Goal: Transaction & Acquisition: Purchase product/service

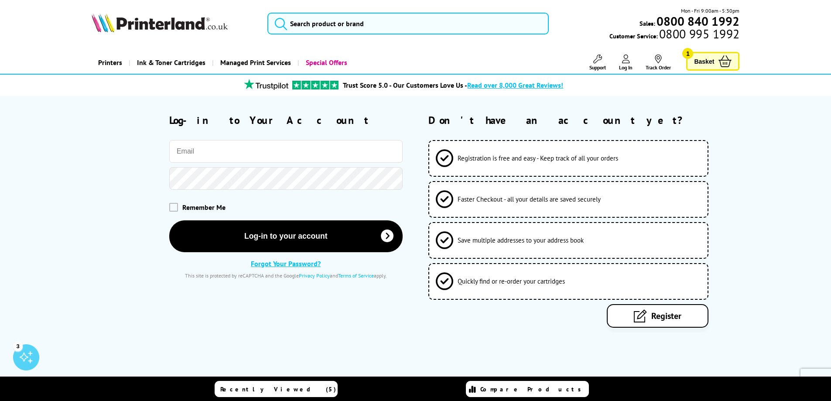
click at [205, 153] on input "email" at bounding box center [285, 151] width 233 height 23
type input "dgott@sherborne-uph.co.uk"
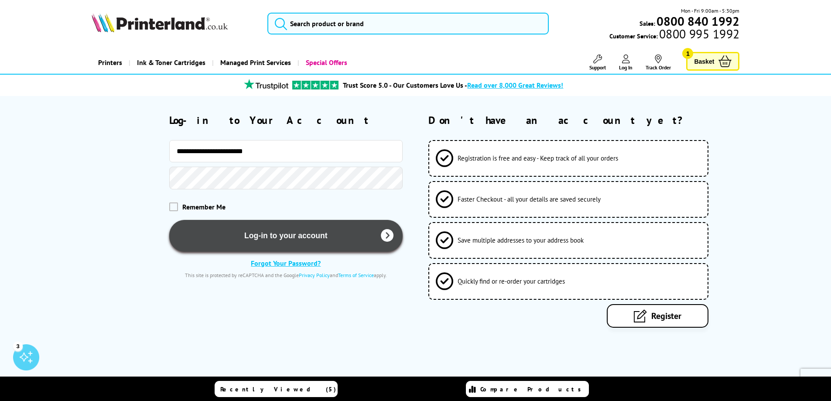
click at [284, 236] on button "Log-in to your account" at bounding box center [285, 236] width 233 height 32
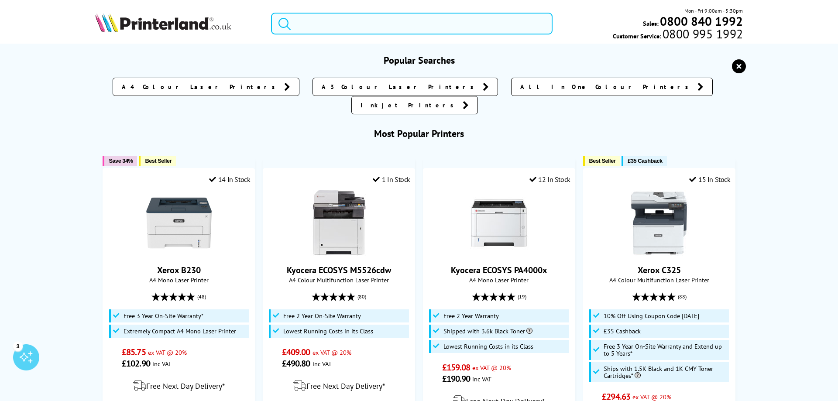
click at [303, 26] on input "search" at bounding box center [411, 24] width 281 height 22
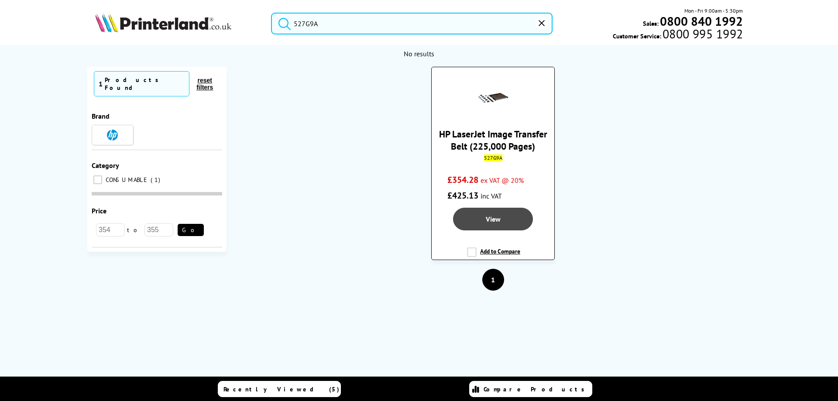
type input "527G9A"
click at [496, 215] on span "View" at bounding box center [492, 219] width 15 height 9
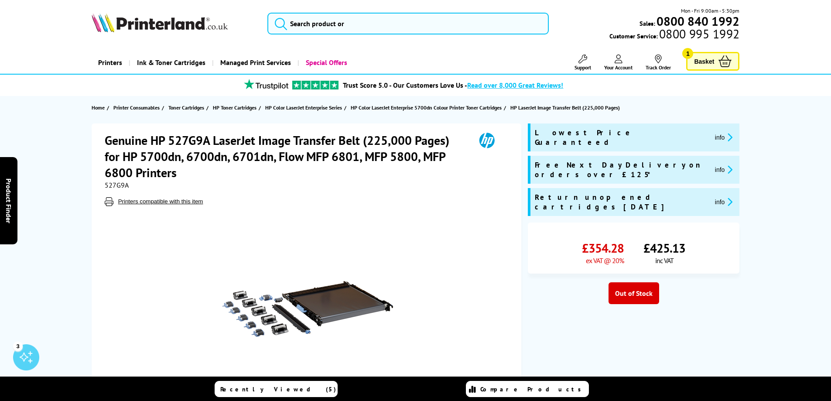
click at [711, 63] on span "Basket" at bounding box center [704, 61] width 20 height 12
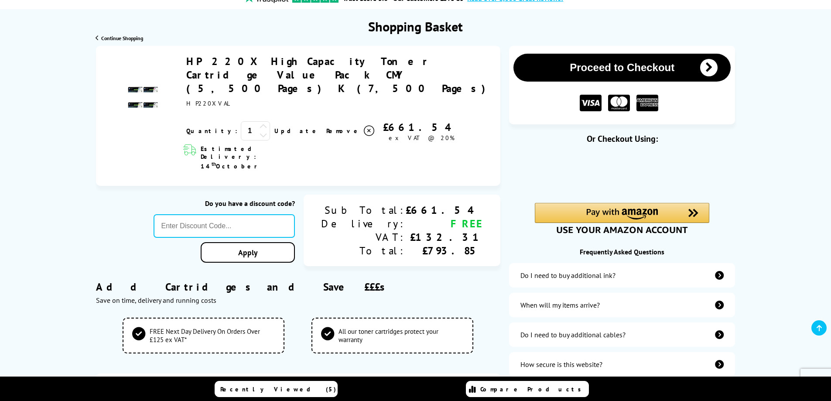
scroll to position [87, 0]
click at [218, 214] on input "text" at bounding box center [225, 226] width 142 height 24
type input "KLCAB10"
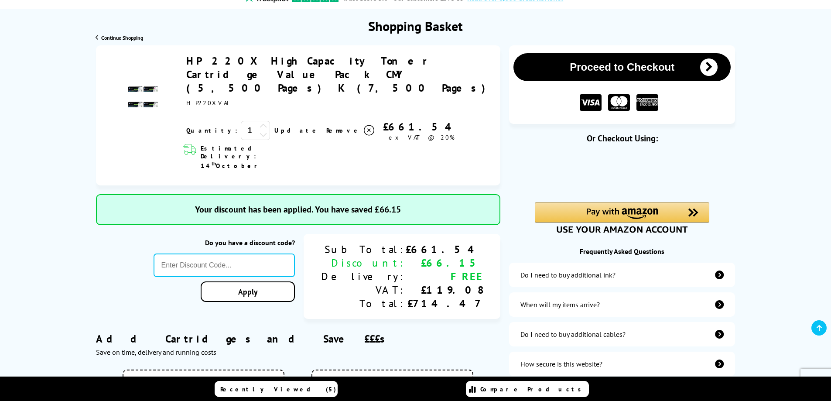
click at [619, 66] on button "Proceed to Checkout" at bounding box center [621, 67] width 217 height 28
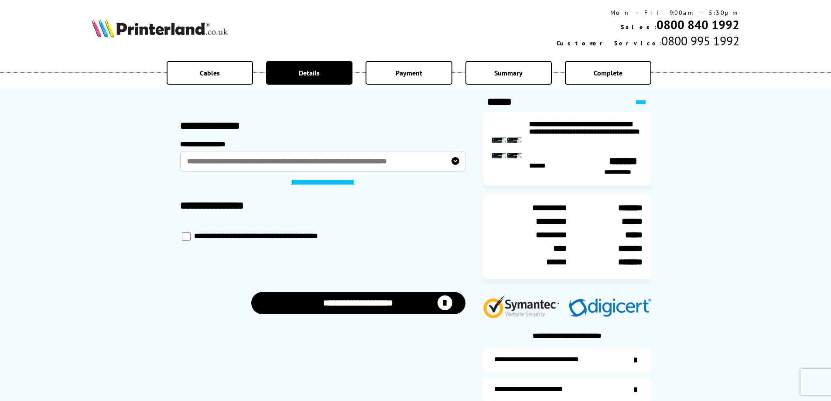
click at [371, 301] on button "**********" at bounding box center [358, 303] width 214 height 22
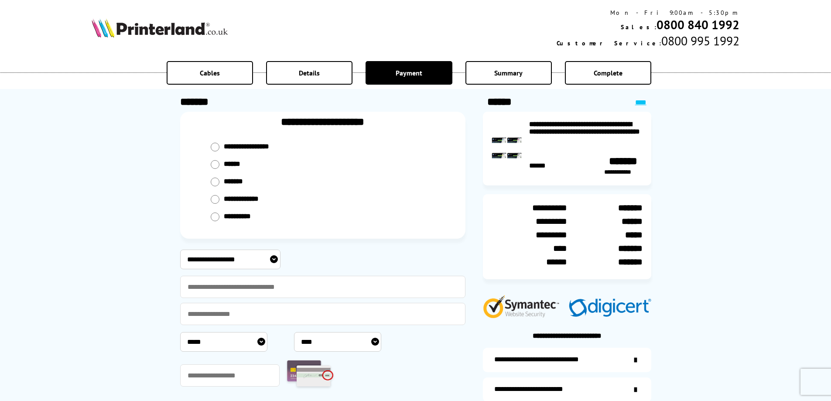
click at [219, 178] on input "radio" at bounding box center [215, 182] width 9 height 9
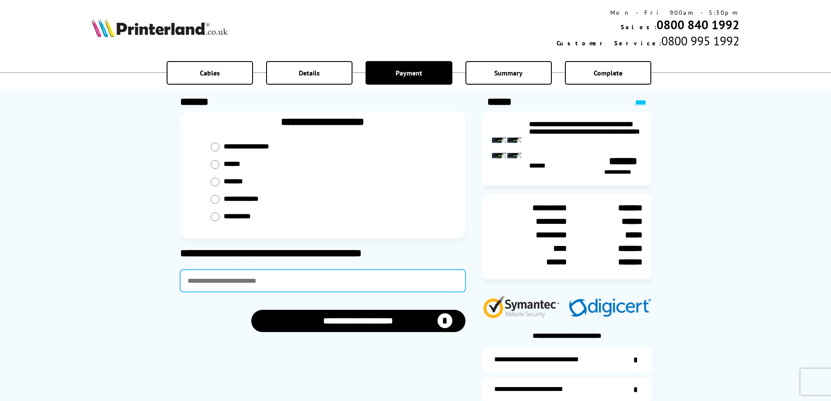
click at [246, 273] on input "text" at bounding box center [322, 281] width 285 height 22
click at [218, 278] on input "**********" at bounding box center [322, 281] width 285 height 22
type input "**********"
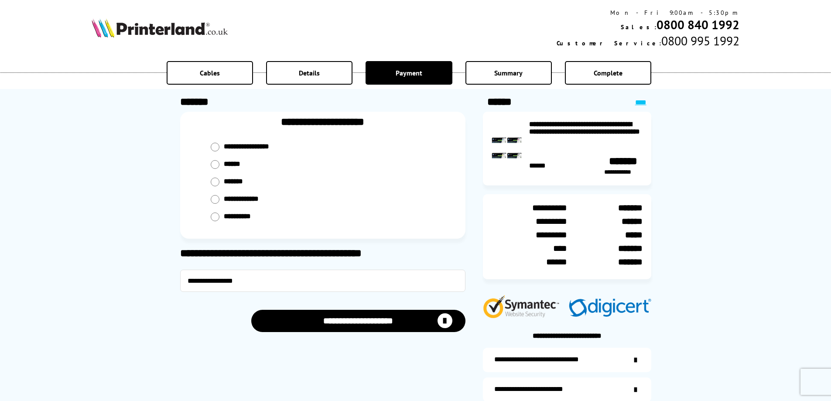
click at [331, 325] on button "**********" at bounding box center [358, 321] width 214 height 22
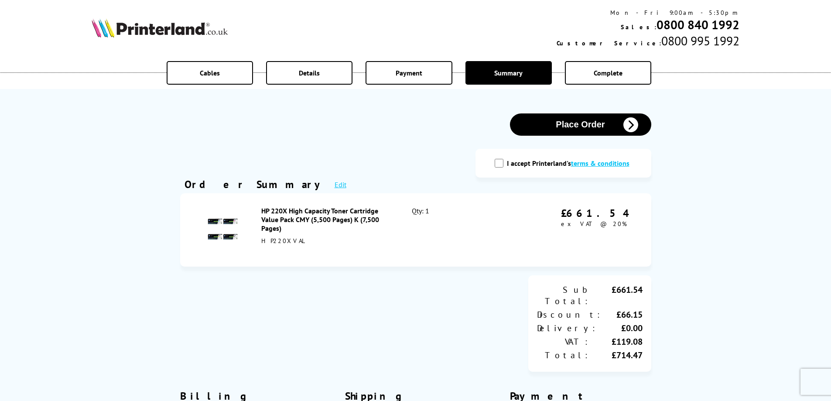
click at [500, 167] on input "I accept Printerland's terms & conditions" at bounding box center [499, 163] width 9 height 9
checkbox input "true"
click at [564, 126] on button "Place Order" at bounding box center [580, 124] width 141 height 22
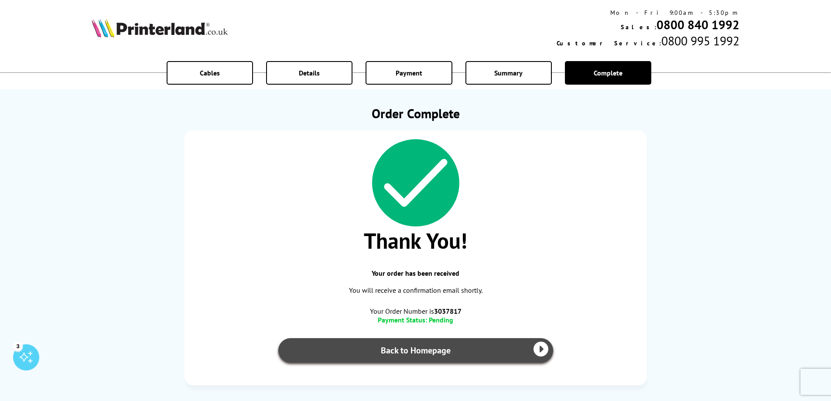
click at [438, 349] on link "Back to Homepage" at bounding box center [415, 350] width 275 height 24
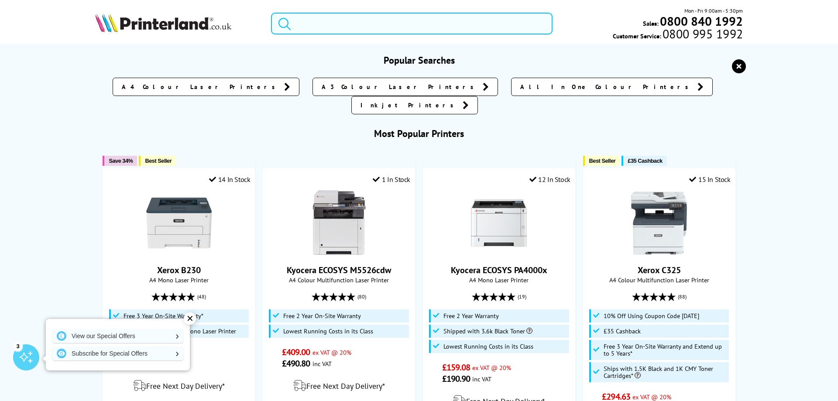
click at [334, 24] on input "search" at bounding box center [411, 24] width 281 height 22
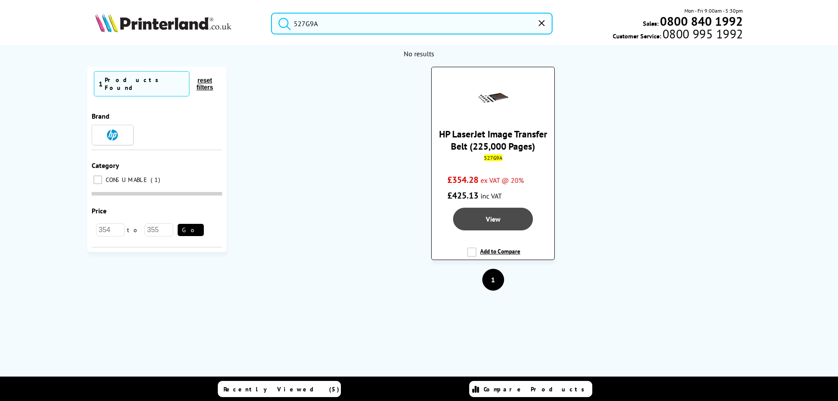
type input "527G9A"
click at [498, 219] on span "View" at bounding box center [492, 219] width 15 height 9
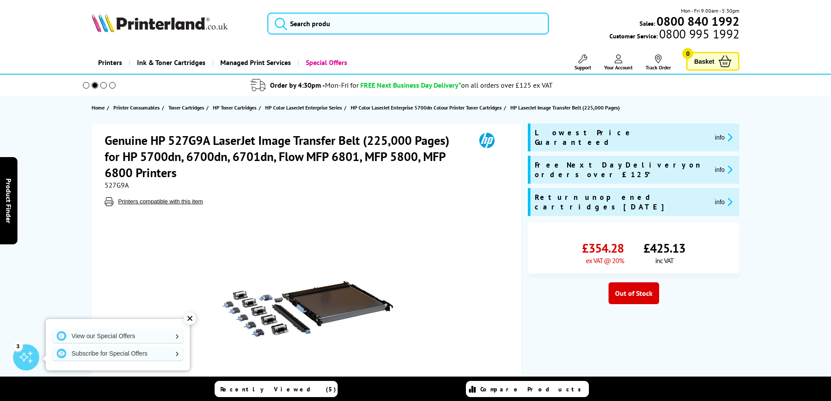
click at [616, 63] on icon at bounding box center [619, 59] width 8 height 9
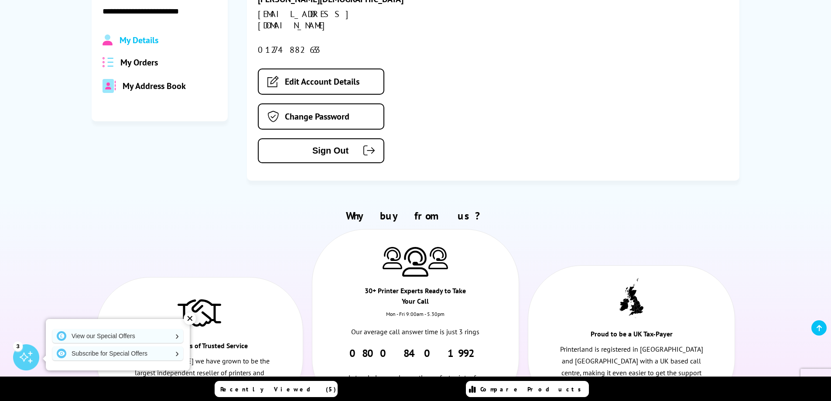
scroll to position [174, 0]
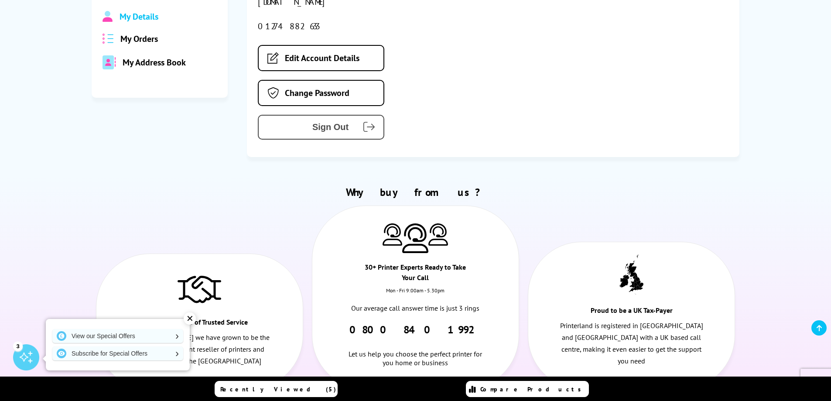
click at [326, 122] on span "Sign Out" at bounding box center [310, 127] width 77 height 10
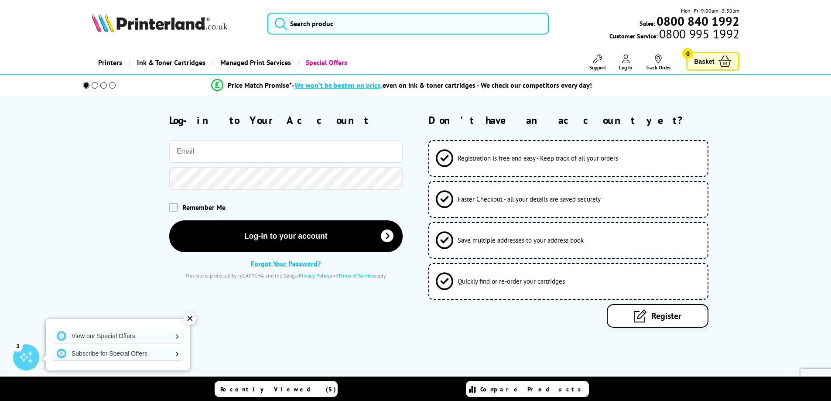
click at [207, 150] on input "email" at bounding box center [285, 151] width 233 height 23
type input "[EMAIL_ADDRESS][DOMAIN_NAME]"
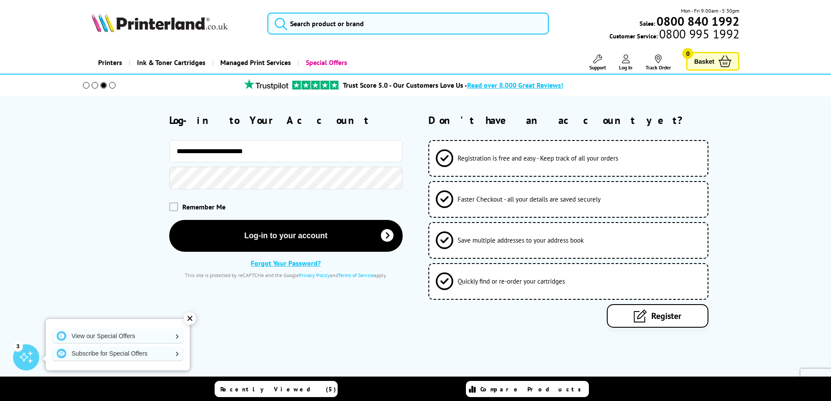
click at [169, 220] on button "Log-in to your account" at bounding box center [285, 236] width 233 height 32
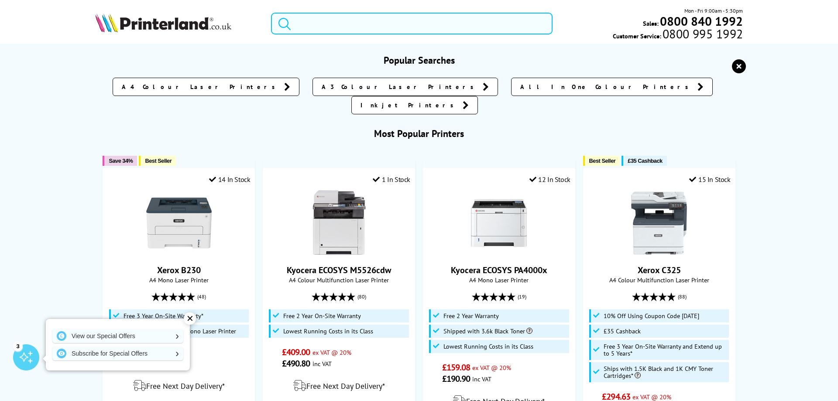
click at [332, 27] on input "search" at bounding box center [411, 24] width 281 height 22
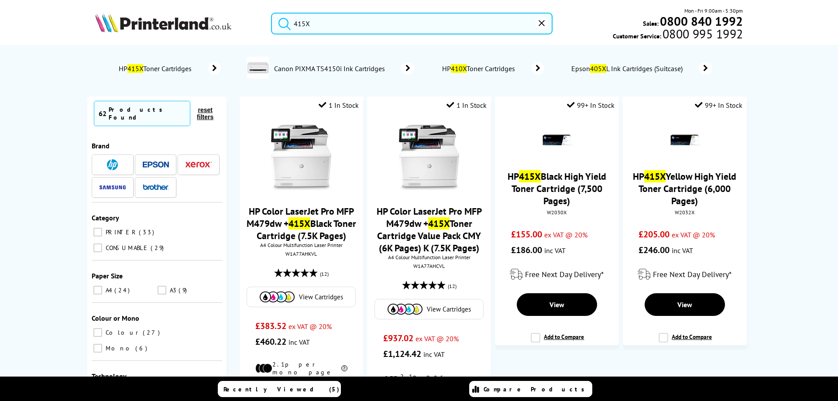
type input "415X"
click at [160, 70] on span "HP 415X Toner Cartridges" at bounding box center [156, 68] width 78 height 9
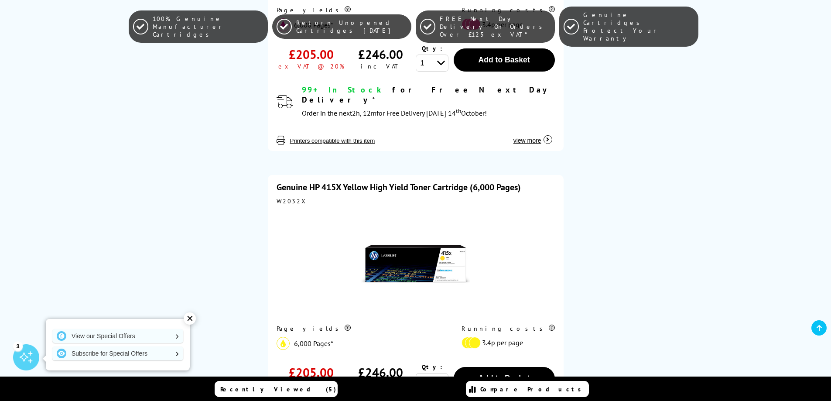
scroll to position [1396, 0]
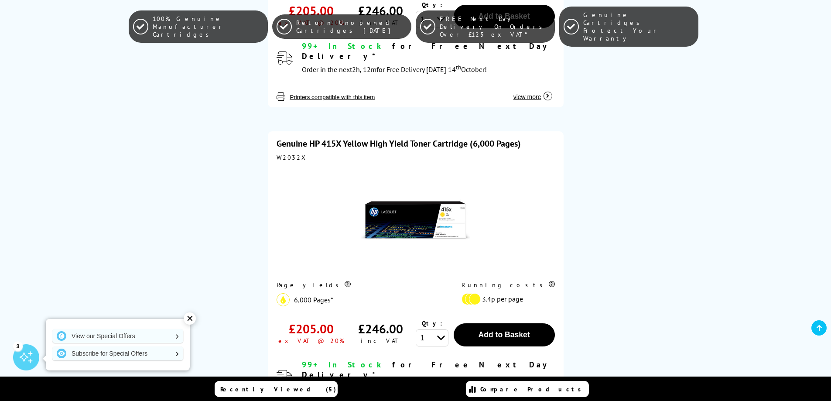
click at [281, 166] on div at bounding box center [416, 221] width 278 height 111
click at [508, 330] on span "Add to Basket" at bounding box center [503, 334] width 51 height 9
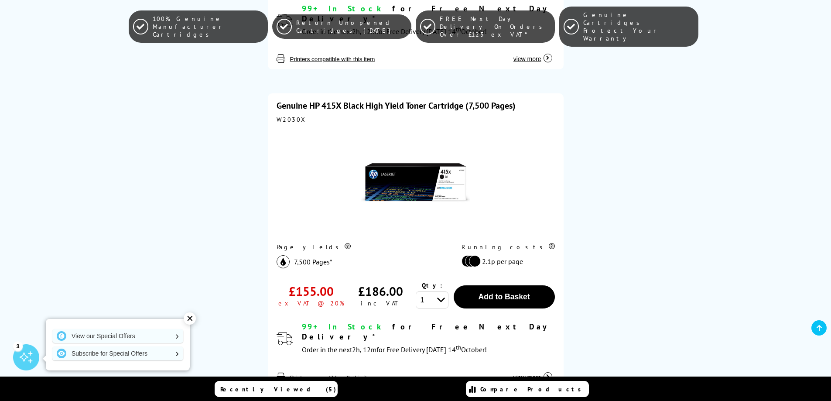
scroll to position [480, 0]
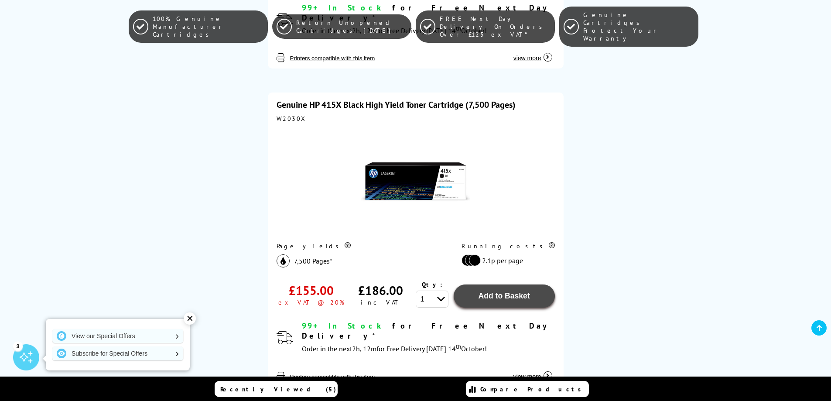
click at [496, 291] on span "Add to Basket" at bounding box center [503, 295] width 51 height 9
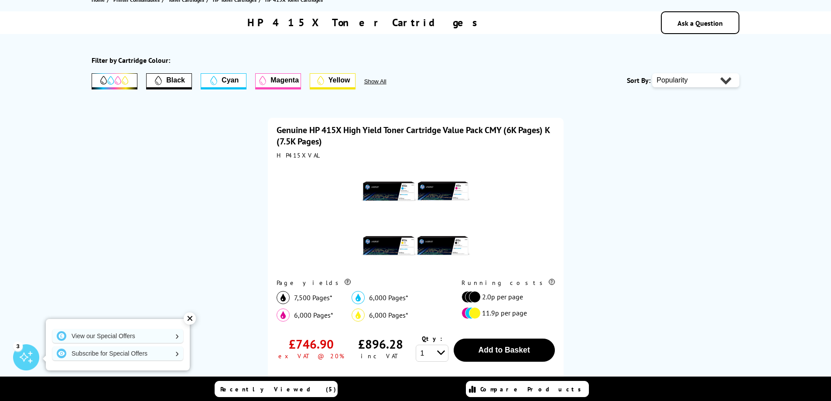
scroll to position [0, 0]
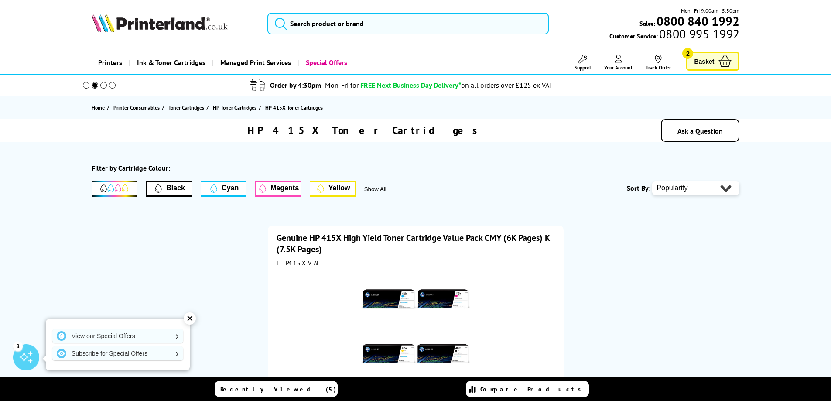
click at [708, 61] on span "Basket" at bounding box center [704, 61] width 20 height 12
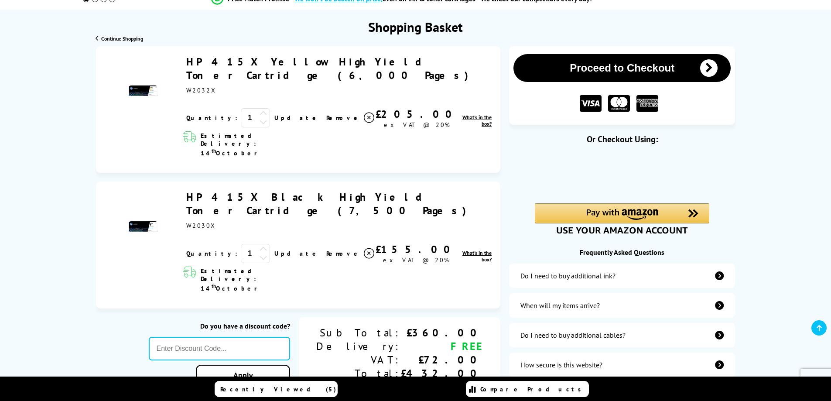
scroll to position [87, 0]
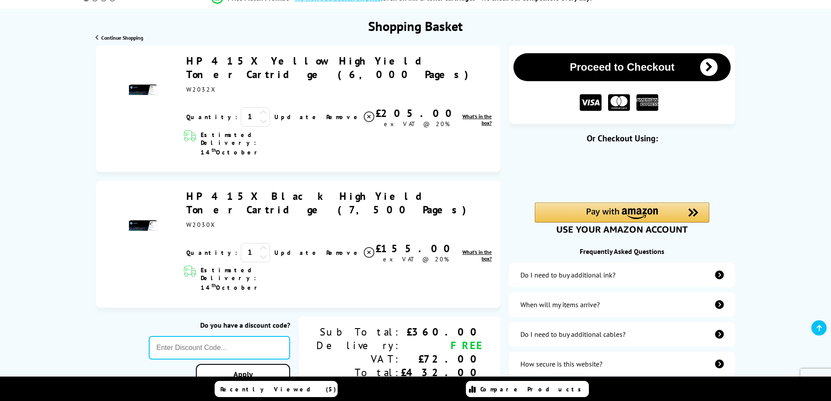
click at [326, 249] on span "Remove" at bounding box center [343, 253] width 34 height 8
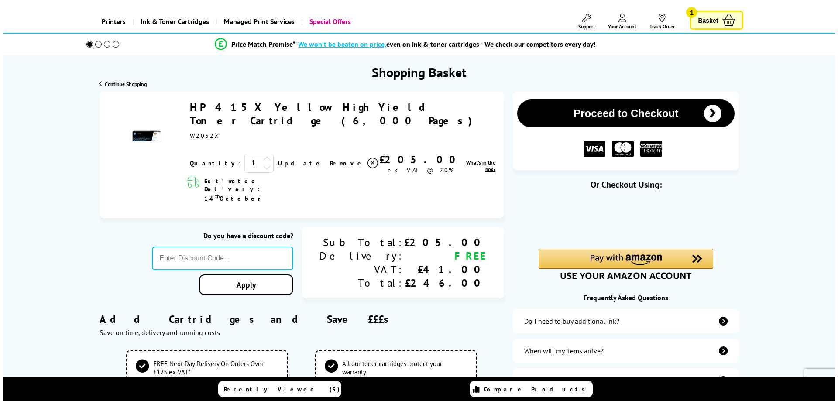
scroll to position [0, 0]
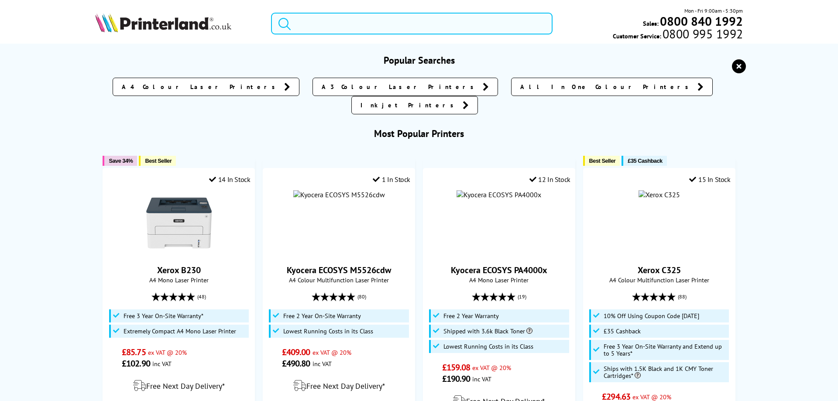
click at [323, 20] on input "search" at bounding box center [411, 24] width 281 height 22
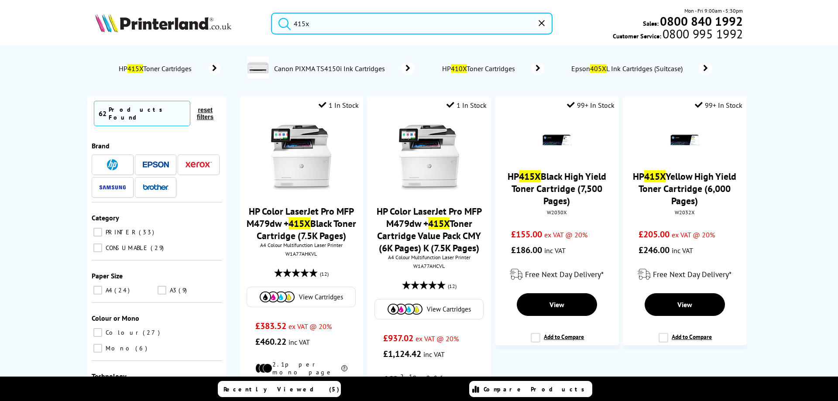
type input "415x"
click at [165, 69] on span "HP 415X Toner Cartridges" at bounding box center [156, 68] width 78 height 9
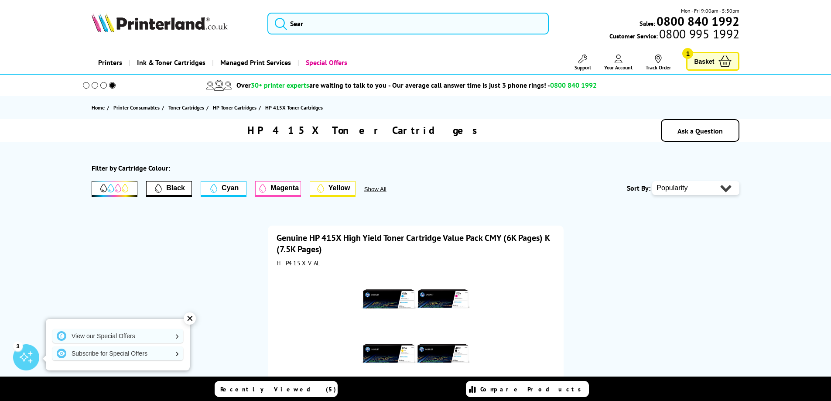
click at [707, 61] on span "Basket" at bounding box center [704, 61] width 20 height 12
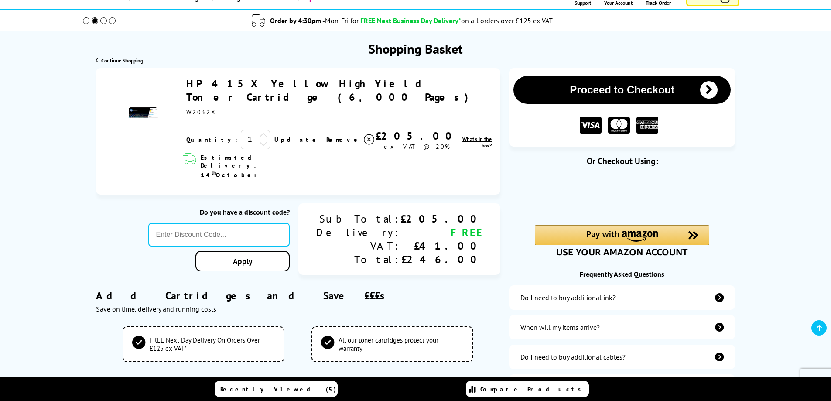
scroll to position [131, 0]
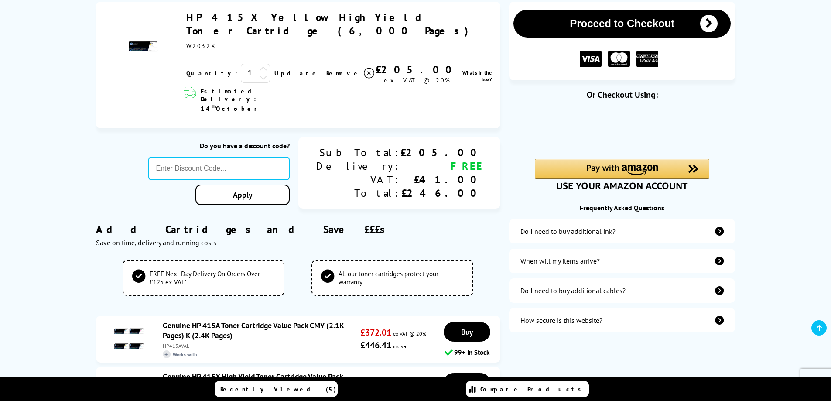
click at [616, 21] on button "Proceed to Checkout" at bounding box center [621, 24] width 217 height 28
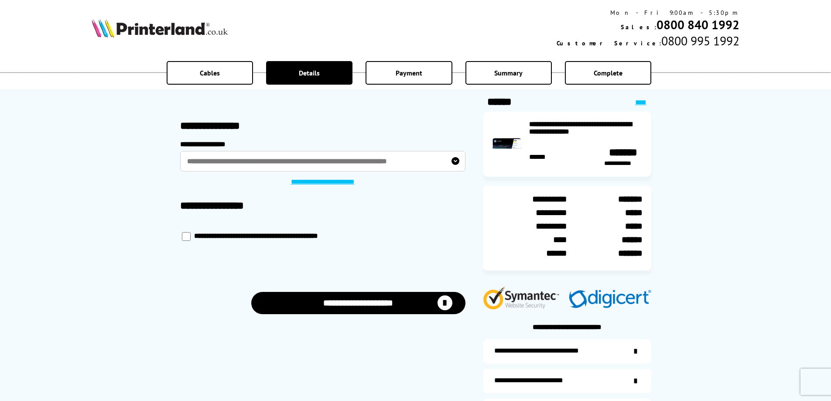
click at [373, 305] on button "**********" at bounding box center [358, 303] width 214 height 22
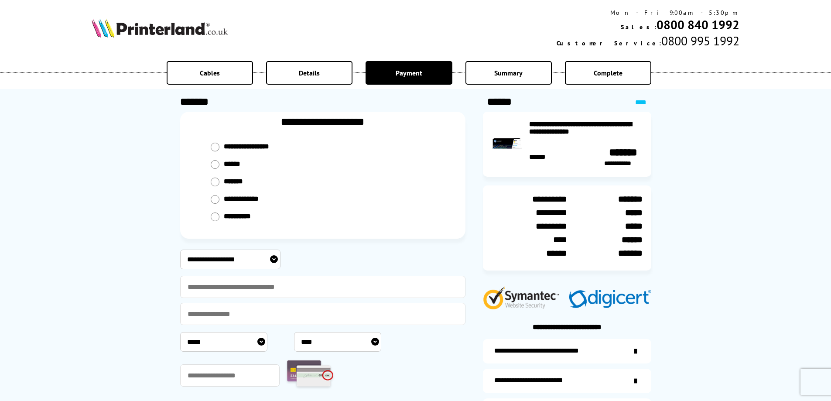
click at [215, 180] on input "radio" at bounding box center [215, 182] width 9 height 9
radio input "****"
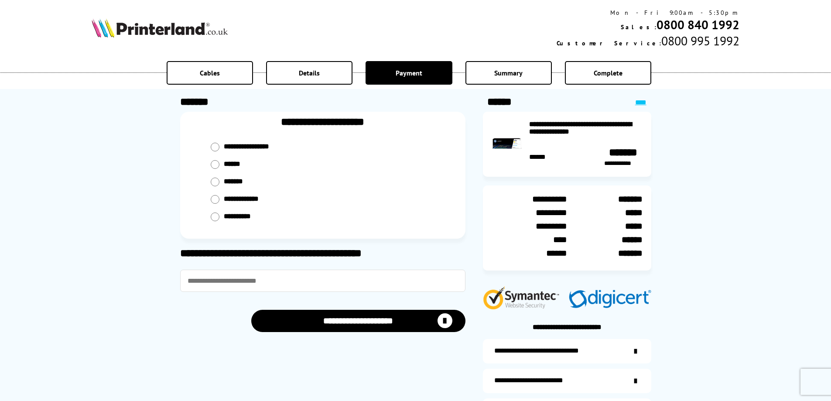
click at [374, 321] on button "**********" at bounding box center [358, 321] width 214 height 22
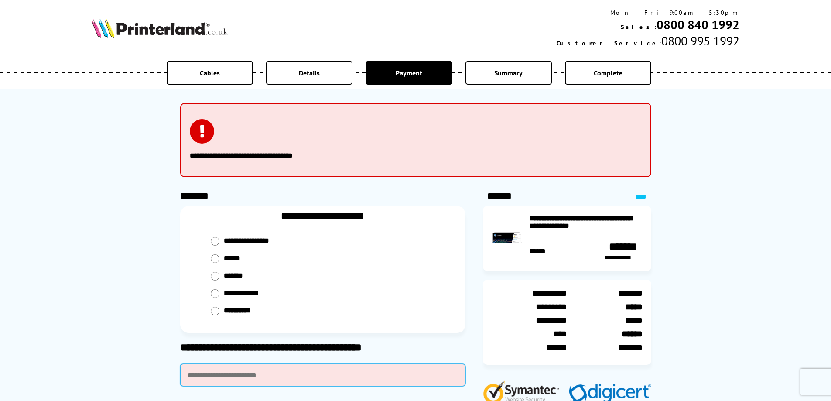
click at [209, 370] on input "text" at bounding box center [322, 375] width 285 height 22
click at [215, 373] on input "**********" at bounding box center [322, 375] width 285 height 22
type input "**********"
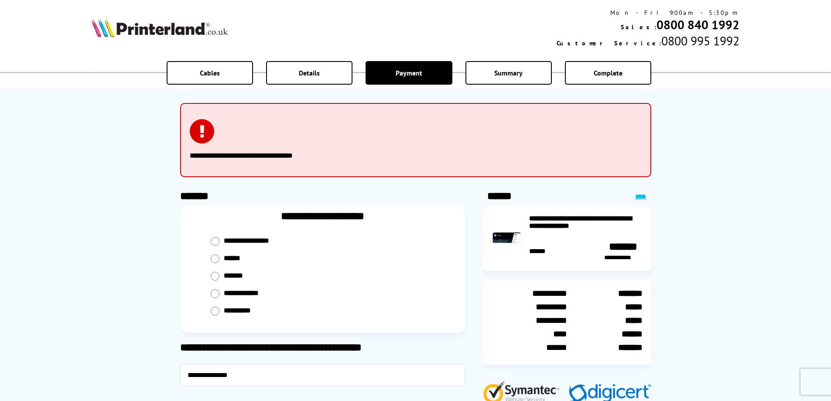
click at [410, 206] on div "**********" at bounding box center [322, 269] width 285 height 127
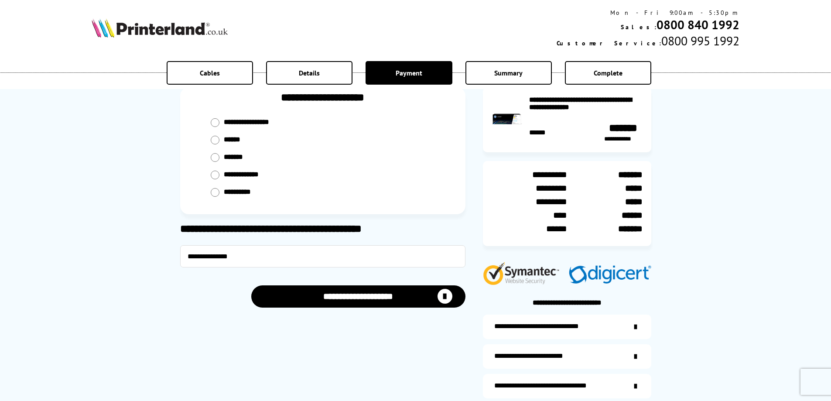
scroll to position [131, 0]
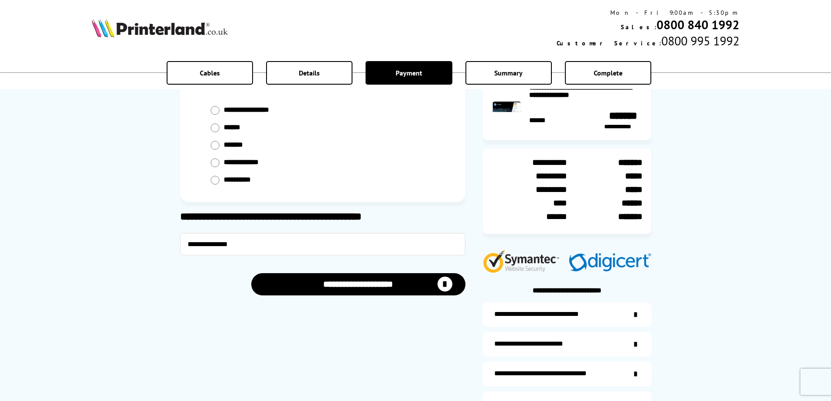
click at [390, 288] on button "**********" at bounding box center [358, 284] width 214 height 22
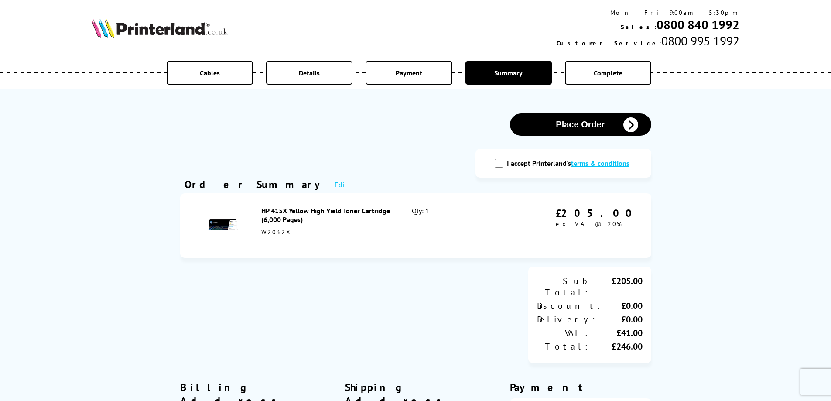
click at [495, 162] on div "I accept Printerland's terms & conditions" at bounding box center [563, 162] width 141 height 11
click at [499, 161] on input "I accept Printerland's terms & conditions" at bounding box center [499, 163] width 9 height 9
checkbox input "true"
click at [575, 127] on button "Place Order" at bounding box center [580, 124] width 141 height 22
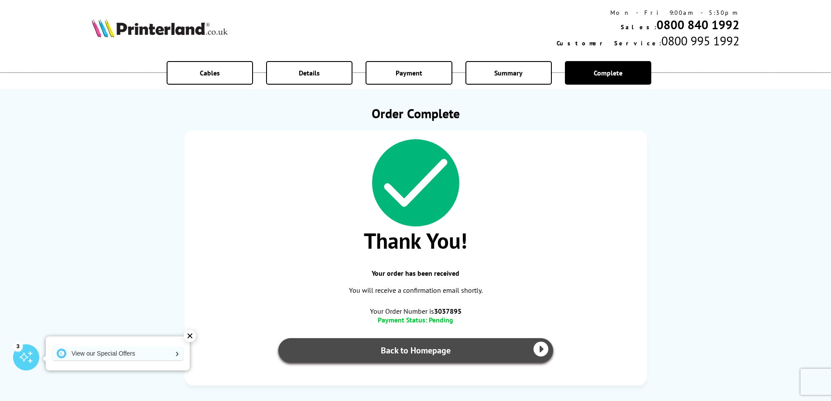
click at [433, 355] on link "Back to Homepage" at bounding box center [415, 350] width 275 height 24
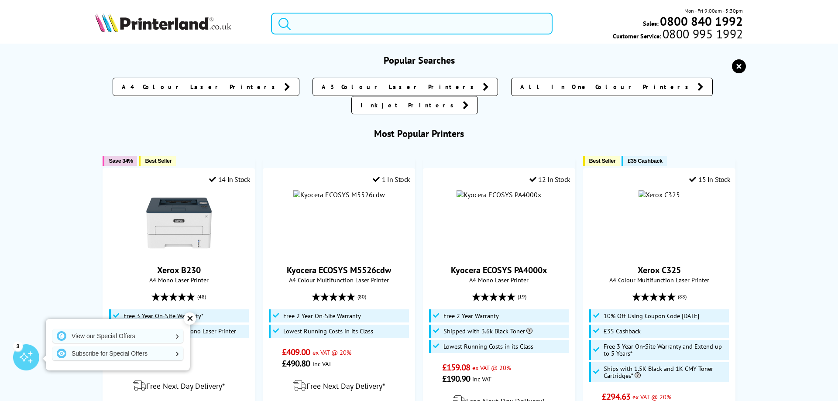
click at [306, 25] on input "search" at bounding box center [411, 24] width 281 height 22
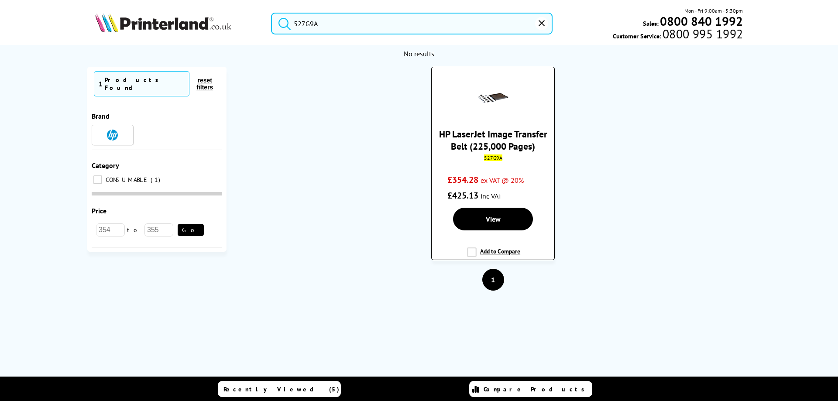
type input "527G9A"
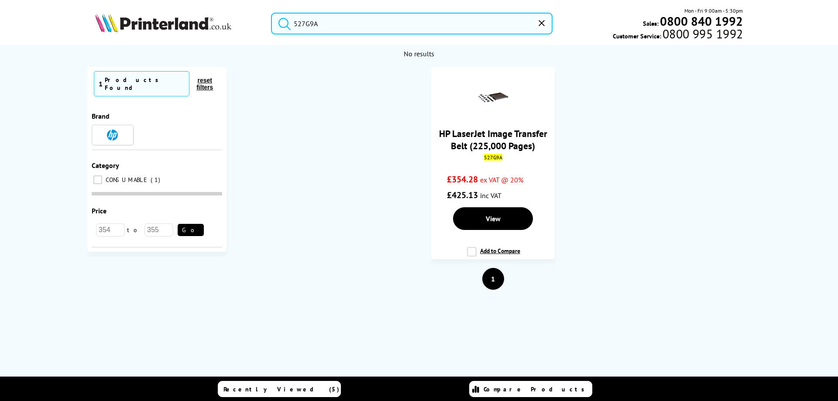
drag, startPoint x: 471, startPoint y: 251, endPoint x: 484, endPoint y: 268, distance: 21.2
click at [472, 251] on label "Add to Compare" at bounding box center [493, 255] width 53 height 17
click at [0, 0] on input "Add to Compare" at bounding box center [0, 0] width 0 height 0
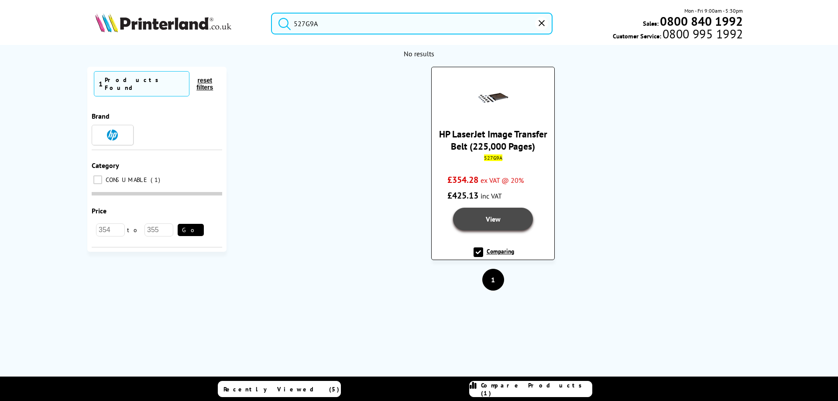
click at [486, 222] on span "View" at bounding box center [492, 219] width 15 height 9
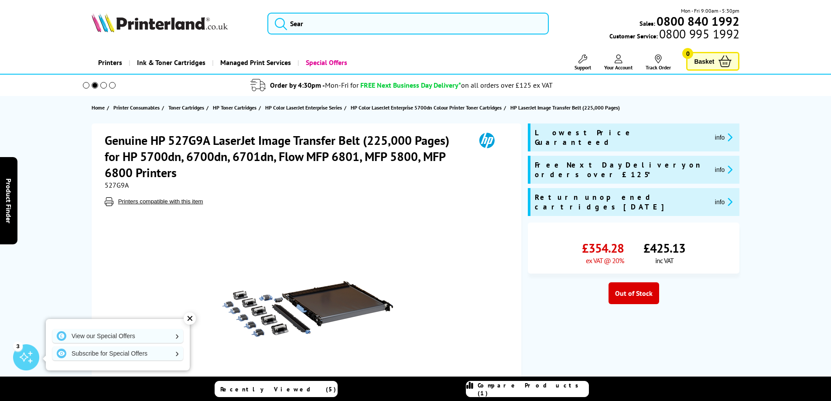
click at [618, 64] on span "Your Account" at bounding box center [618, 67] width 28 height 7
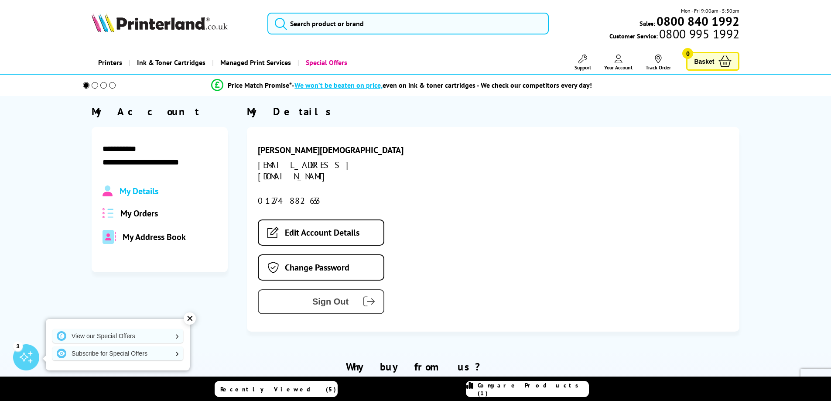
click at [301, 297] on span "Sign Out" at bounding box center [310, 302] width 77 height 10
